Goal: Transaction & Acquisition: Purchase product/service

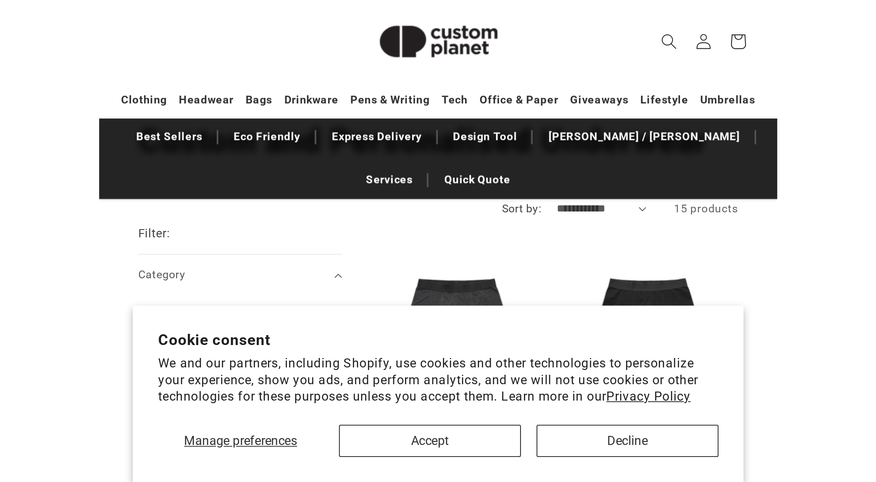
scroll to position [62, 0]
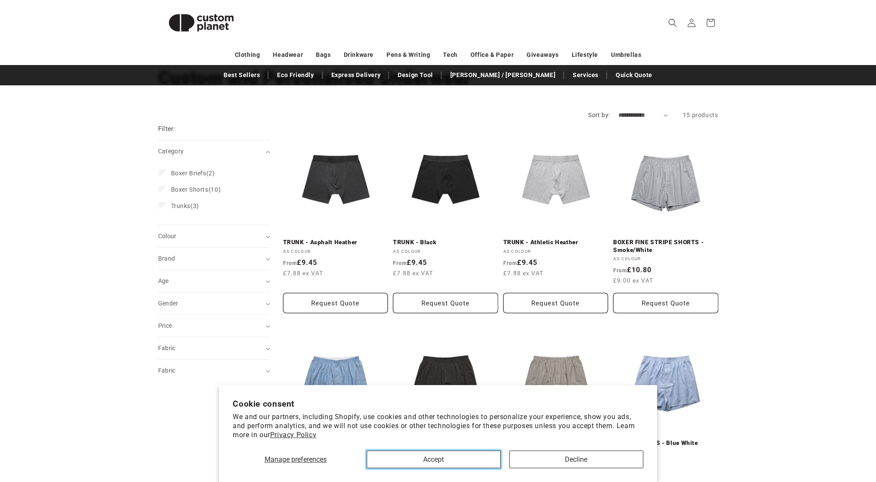
click at [463, 457] on button "Accept" at bounding box center [434, 460] width 134 height 18
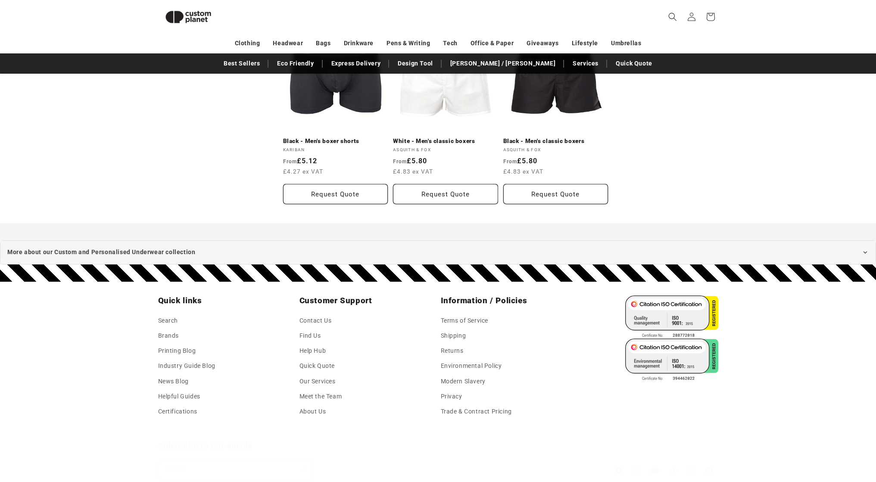
scroll to position [802, 0]
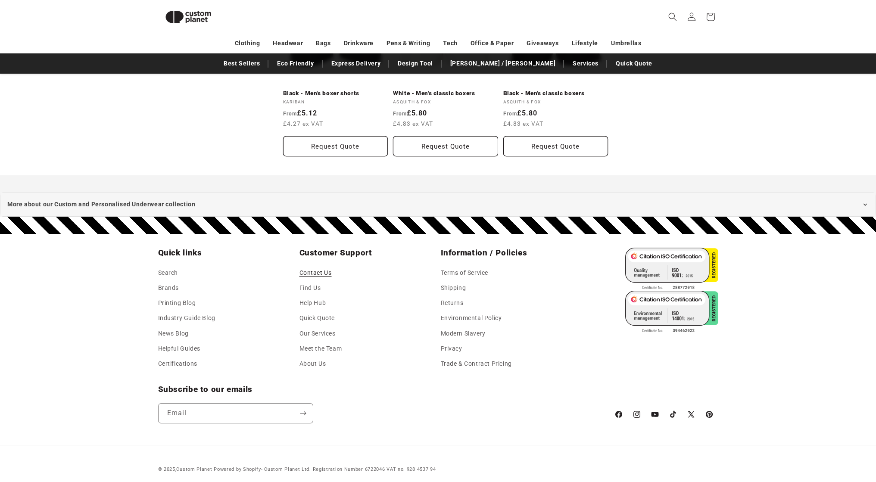
click at [312, 268] on link "Contact Us" at bounding box center [316, 274] width 32 height 13
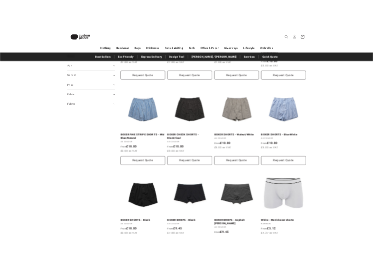
scroll to position [271, 0]
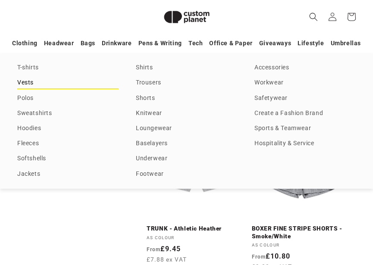
click at [25, 84] on link "Vests" at bounding box center [67, 83] width 101 height 12
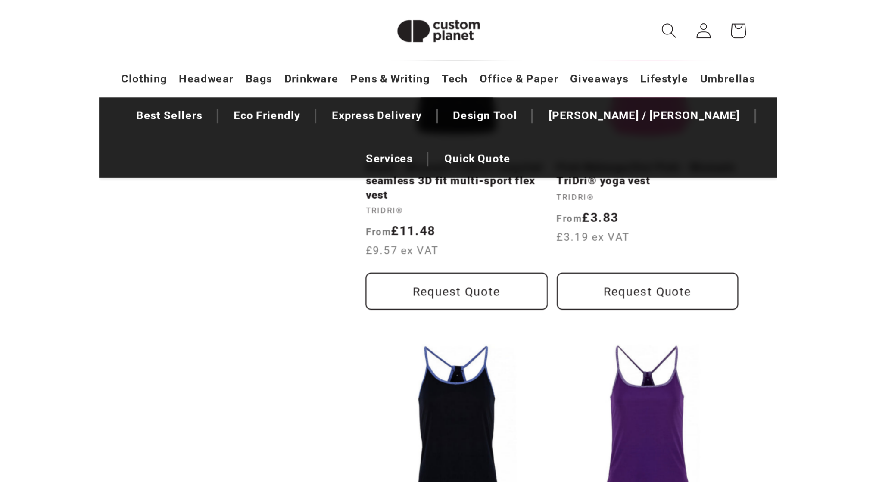
scroll to position [1088, 0]
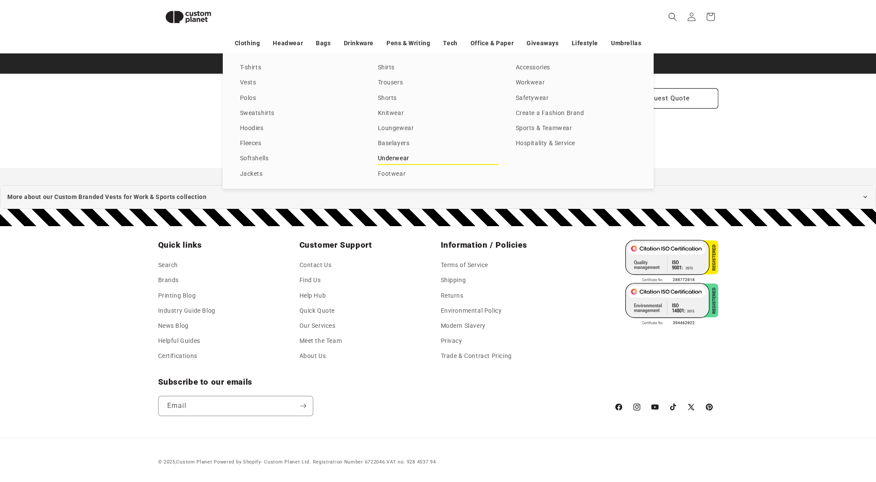
click at [372, 160] on link "Underwear" at bounding box center [438, 159] width 121 height 12
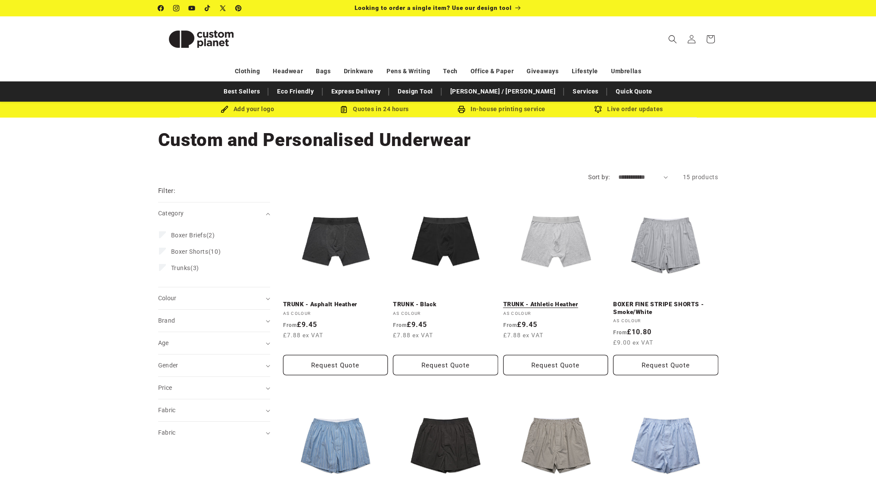
click at [544, 301] on link "TRUNK - Athletic Heather" at bounding box center [555, 305] width 105 height 8
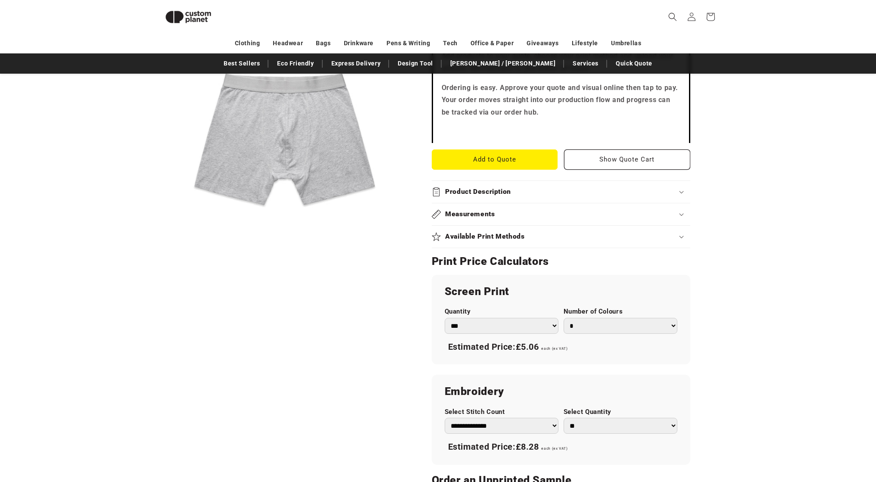
scroll to position [290, 0]
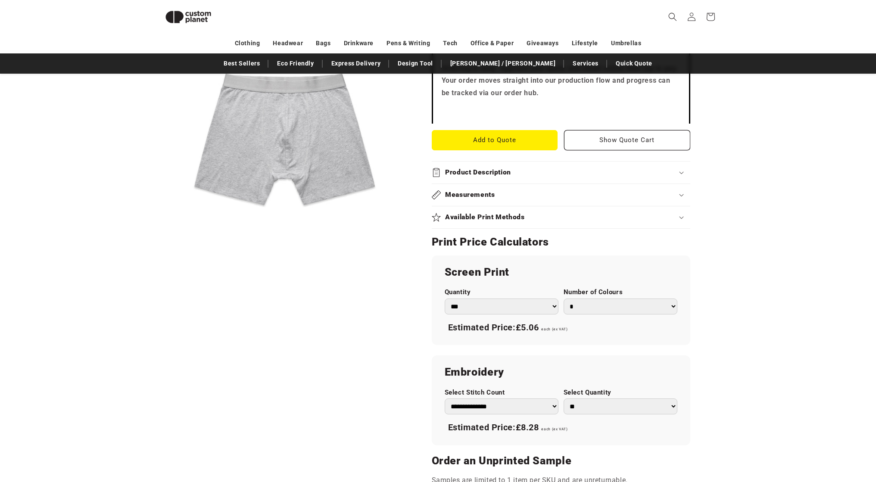
click at [485, 224] on summary "Available Print Methods" at bounding box center [561, 217] width 259 height 22
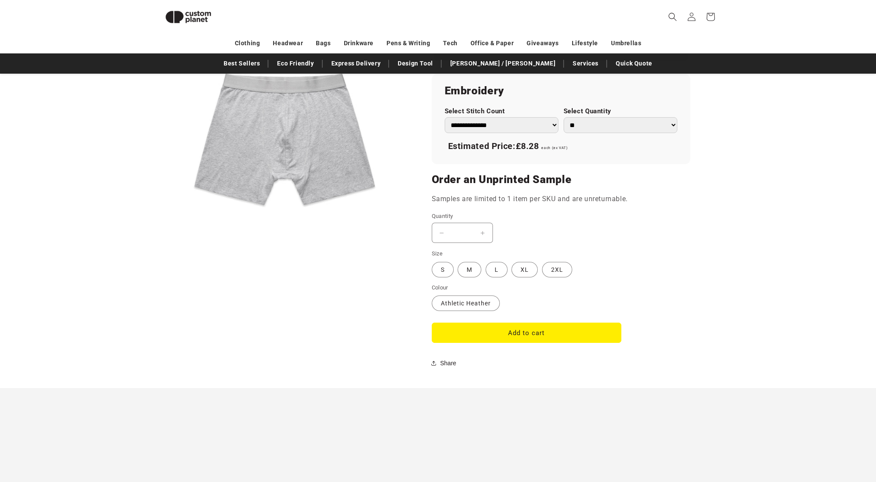
scroll to position [592, 0]
